Goal: Check status

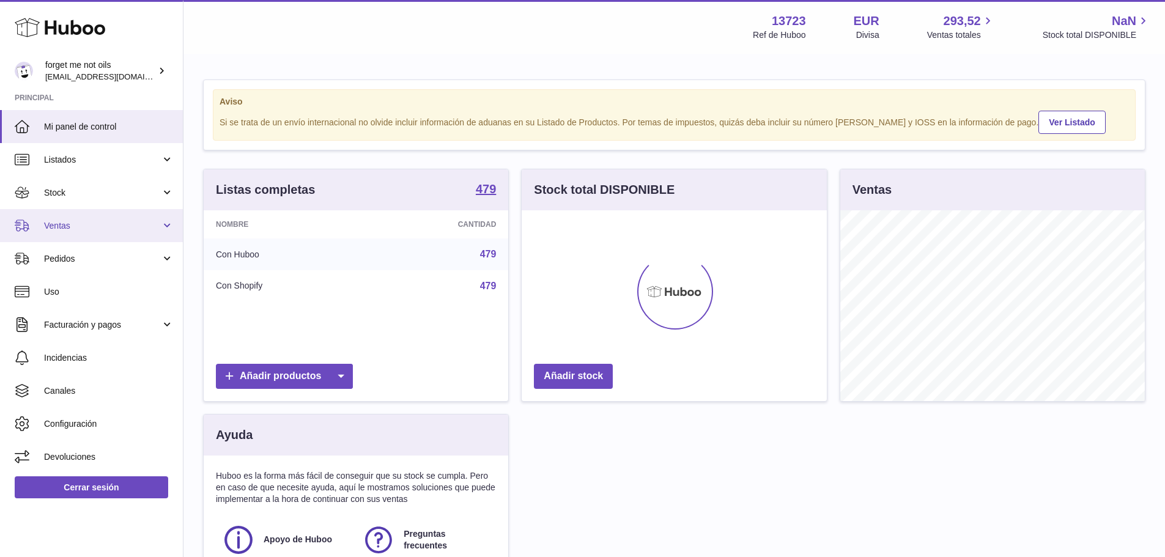
scroll to position [191, 305]
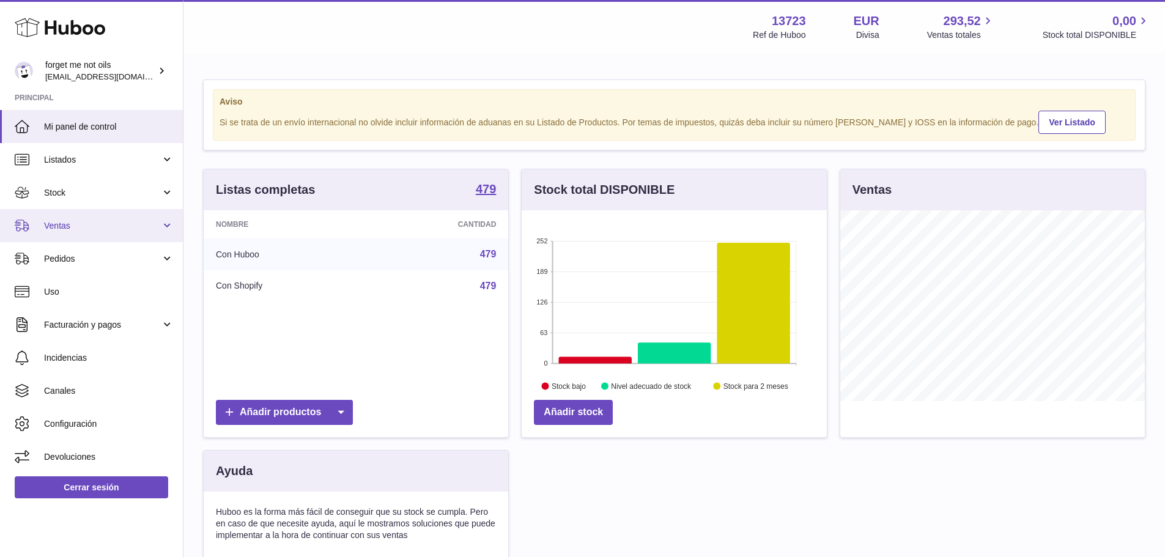
click at [117, 235] on link "Ventas" at bounding box center [91, 225] width 183 height 33
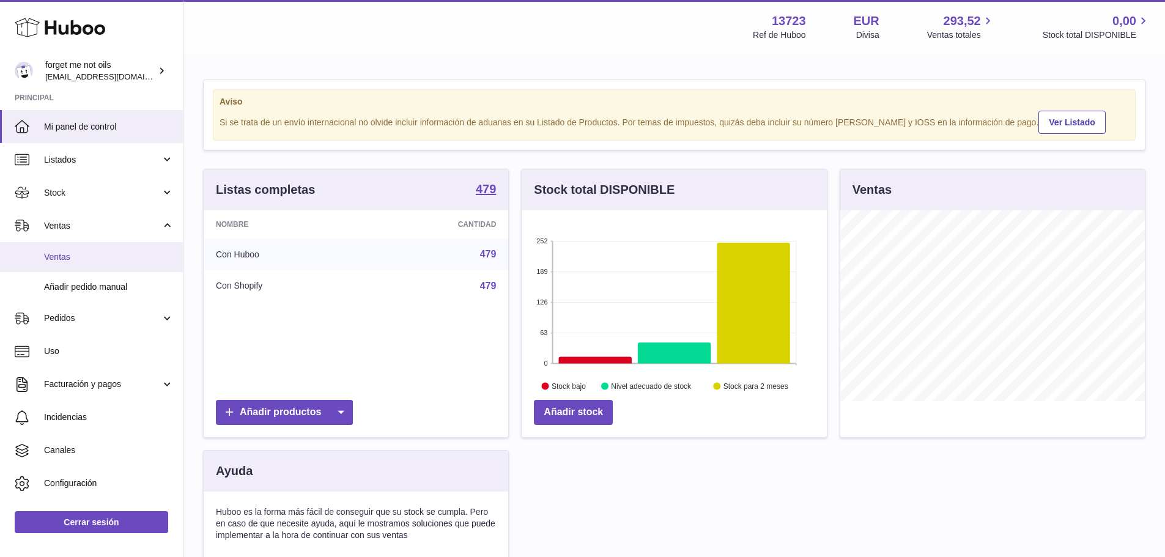
click at [103, 258] on span "Ventas" at bounding box center [109, 257] width 130 height 12
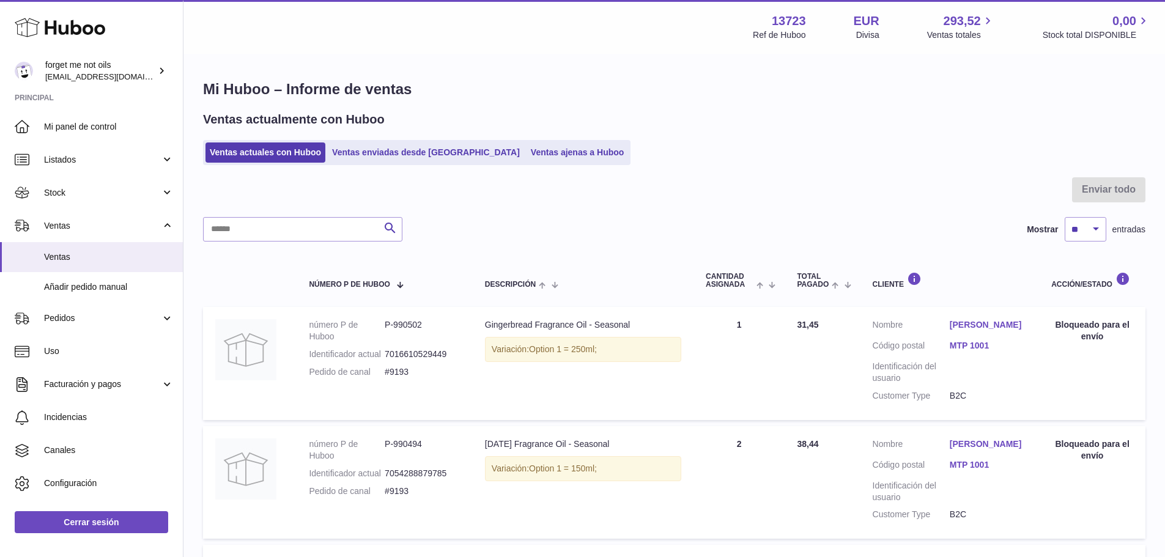
click at [390, 163] on ul "Ventas actuales con Huboo Ventas enviadas desde Huboo Ventas ajenas a Huboo" at bounding box center [417, 152] width 428 height 25
click at [391, 161] on link "Ventas enviadas desde [GEOGRAPHIC_DATA]" at bounding box center [426, 153] width 196 height 20
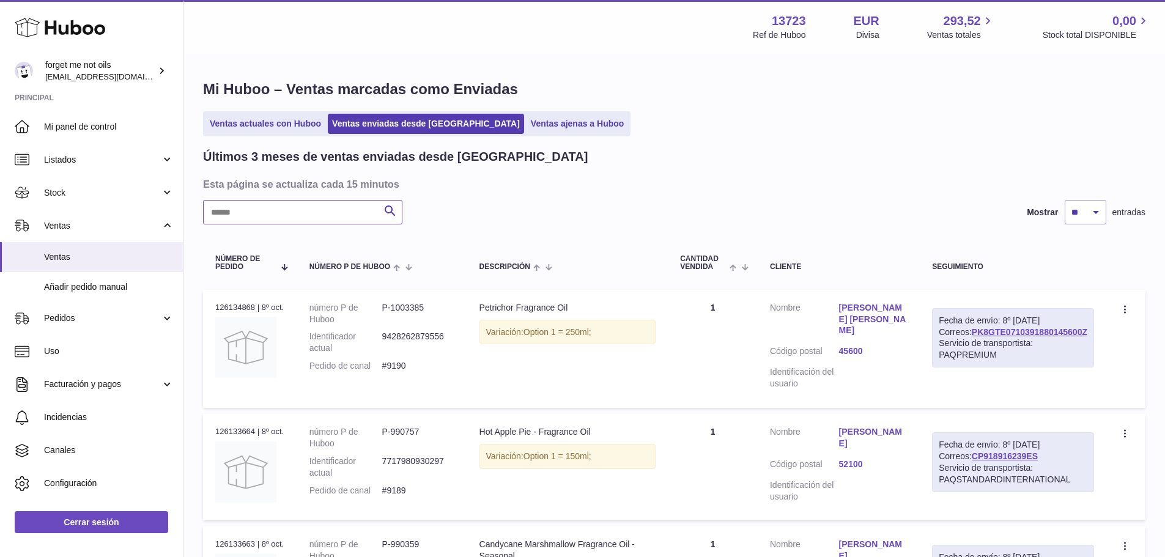
click at [317, 215] on input "text" at bounding box center [302, 212] width 199 height 24
paste input "*****"
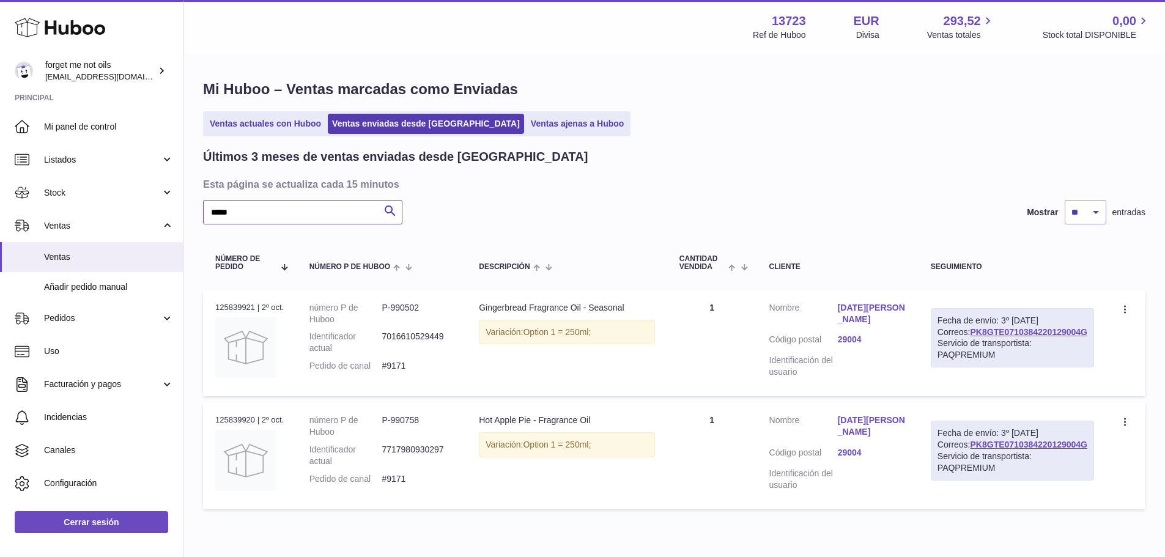
type input "*****"
drag, startPoint x: 1091, startPoint y: 344, endPoint x: 965, endPoint y: 346, distance: 125.4
click at [965, 346] on div "Fecha de envío: 3º [DATE] Correos: PK8GTE0710384220129004G Servicio de transpor…" at bounding box center [1012, 338] width 163 height 60
copy link "PK8GTE0710384220129004G"
click at [886, 306] on link "[DATE][PERSON_NAME]" at bounding box center [872, 313] width 69 height 23
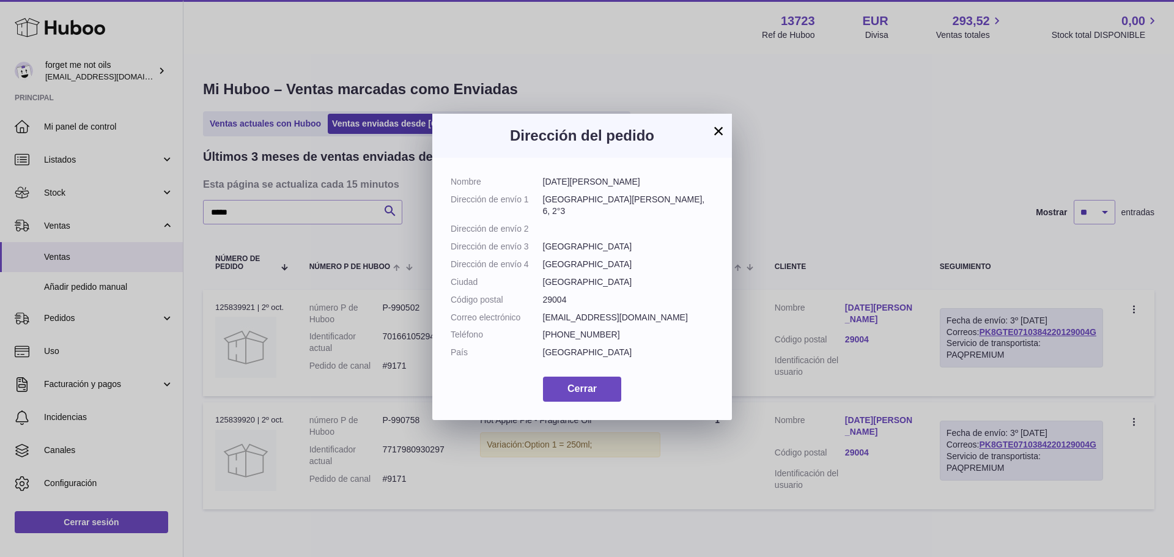
click at [718, 132] on button "×" at bounding box center [718, 131] width 15 height 15
